Goal: Information Seeking & Learning: Understand process/instructions

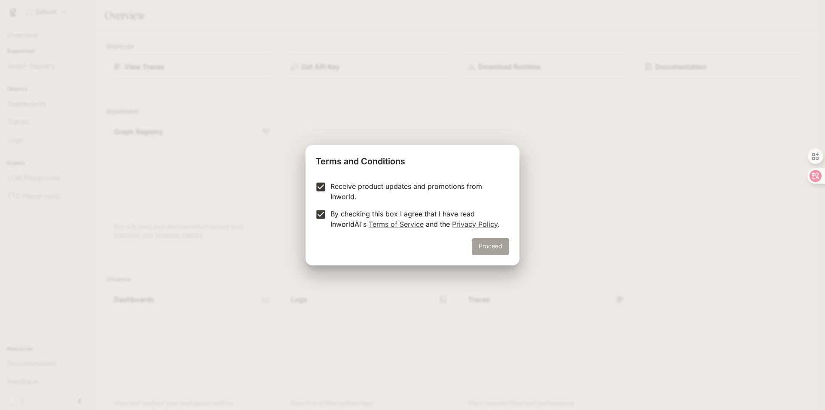
click at [497, 245] on button "Proceed" at bounding box center [490, 246] width 37 height 17
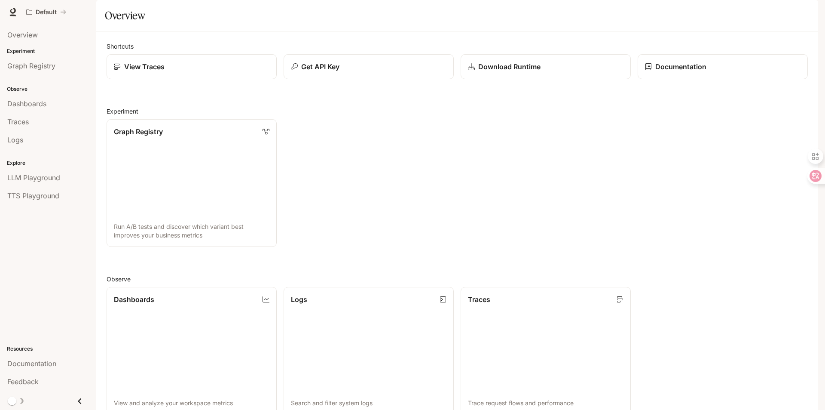
click at [790, 15] on link "Documentation Documentation" at bounding box center [768, 11] width 52 height 17
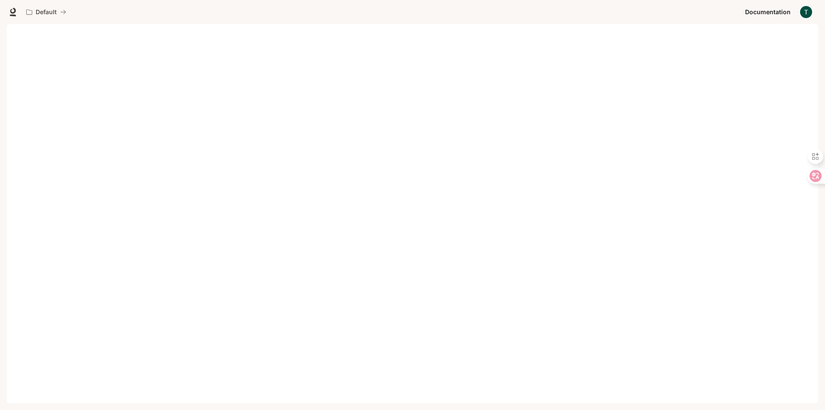
click at [811, 11] on img "button" at bounding box center [806, 12] width 12 height 12
click at [677, 239] on div at bounding box center [412, 205] width 825 height 410
